Goal: Check status: Check status

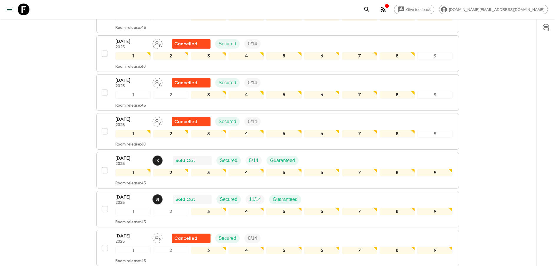
scroll to position [262, 0]
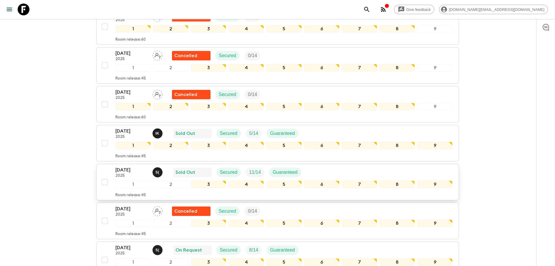
click at [109, 169] on div "[DATE] 2025 S ( Sold Out Secured 11 / 14 Guaranteed 1 2 3 4 5 6 7 8 9 Room rele…" at bounding box center [276, 181] width 354 height 31
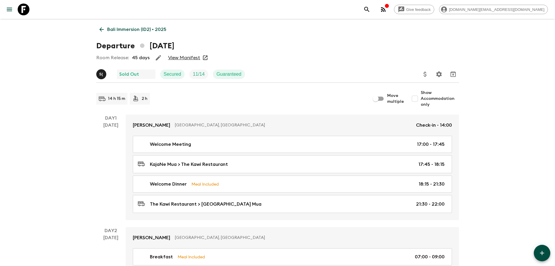
click at [184, 60] on link "View Manifest" at bounding box center [184, 58] width 32 height 6
click at [129, 28] on p "Bali Immersion (ID2) • 2025" at bounding box center [136, 29] width 59 height 7
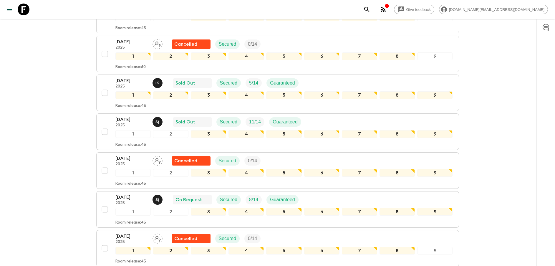
scroll to position [307, 0]
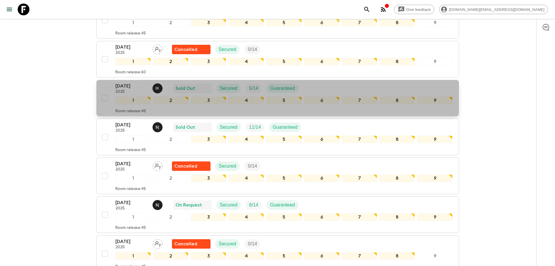
click at [109, 84] on div "[DATE] 2025 I K Sold Out Secured 5 / 14 Guaranteed 1 2 3 4 5 6 7 8 9 Room relea…" at bounding box center [276, 98] width 354 height 31
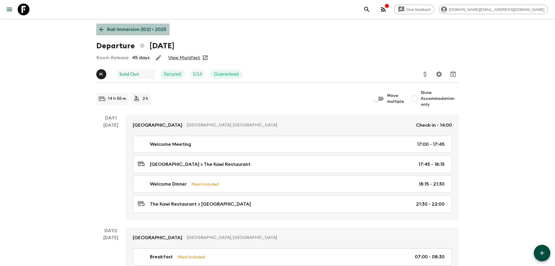
click at [151, 27] on p "Bali Immersion (ID2) • 2025" at bounding box center [136, 29] width 59 height 7
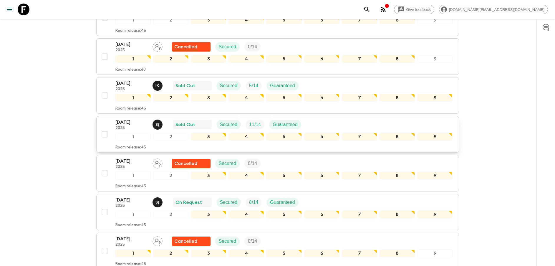
scroll to position [302, 0]
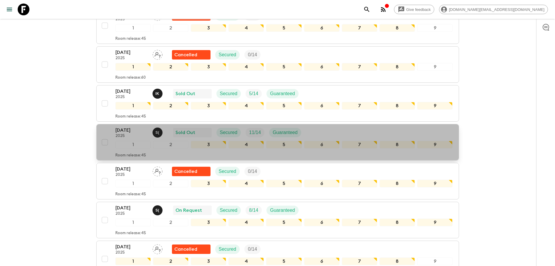
click at [130, 134] on p "2025" at bounding box center [132, 136] width 32 height 5
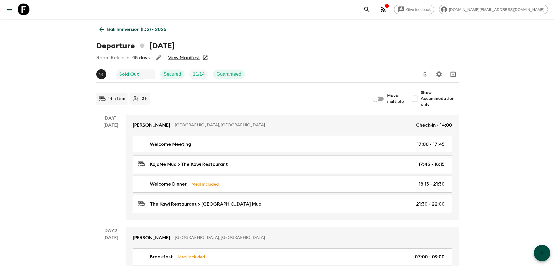
click at [125, 29] on p "Bali Immersion (ID2) • 2025" at bounding box center [136, 29] width 59 height 7
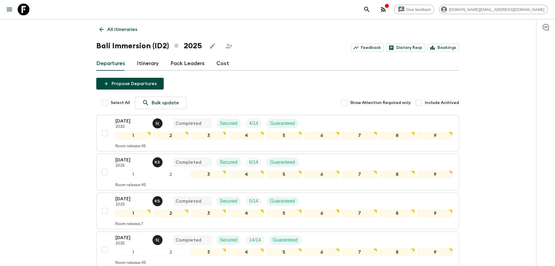
click at [124, 31] on p "All itineraries" at bounding box center [122, 29] width 30 height 7
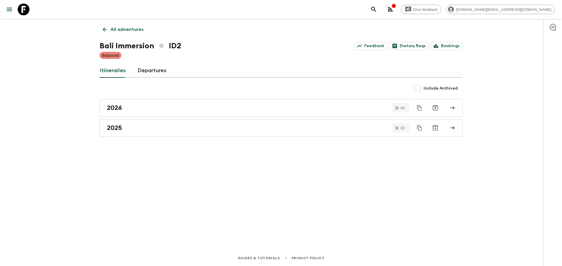
click at [124, 31] on p "All adventures" at bounding box center [126, 29] width 33 height 7
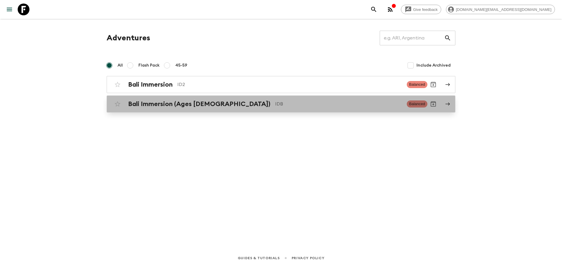
click at [183, 108] on div "Bali Immersion (Ages [DEMOGRAPHIC_DATA]) IDB Balanced" at bounding box center [270, 104] width 316 height 12
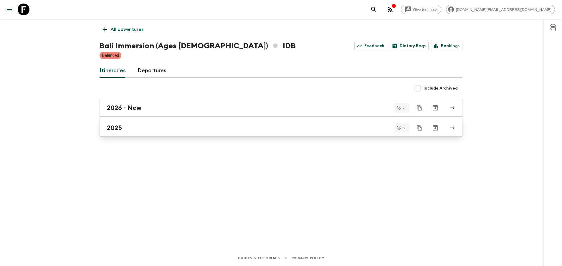
click at [163, 127] on div "2025" at bounding box center [275, 128] width 337 height 8
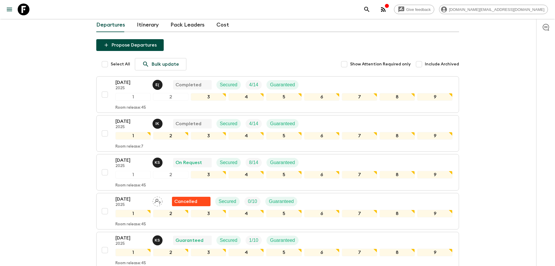
scroll to position [51, 0]
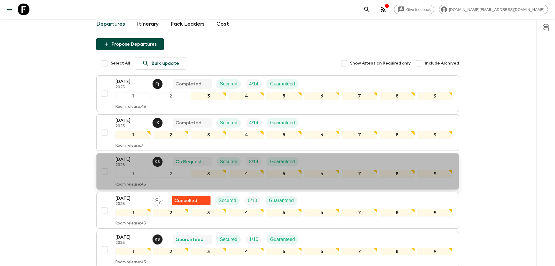
click at [136, 156] on p "[DATE]" at bounding box center [132, 159] width 32 height 7
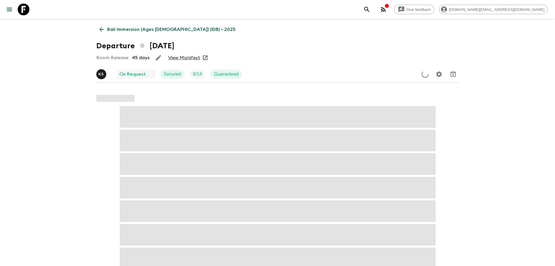
click at [186, 56] on link "View Manifest" at bounding box center [184, 58] width 32 height 6
